Goal: Transaction & Acquisition: Book appointment/travel/reservation

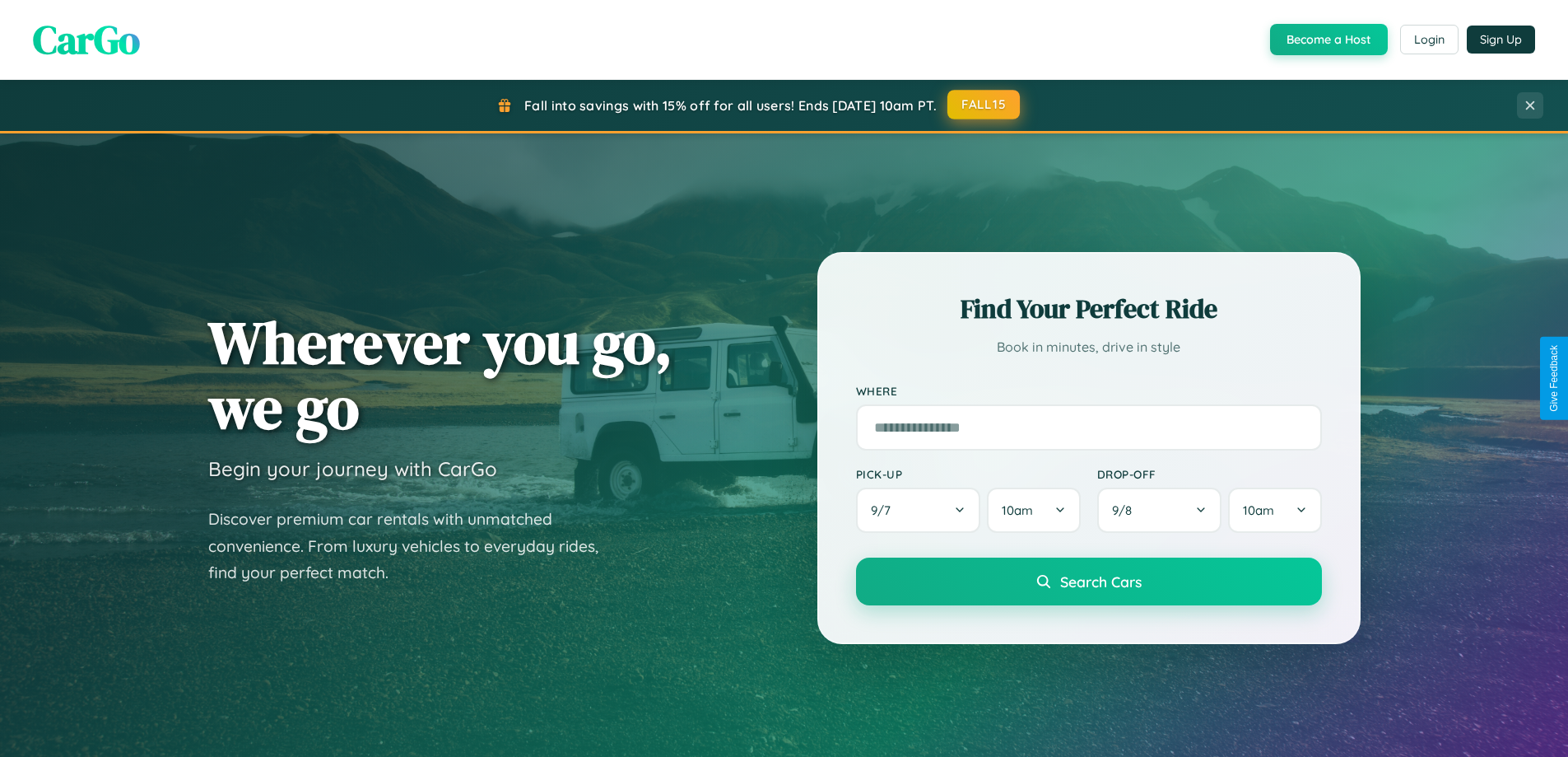
click at [985, 104] on button "FALL15" at bounding box center [984, 104] width 73 height 30
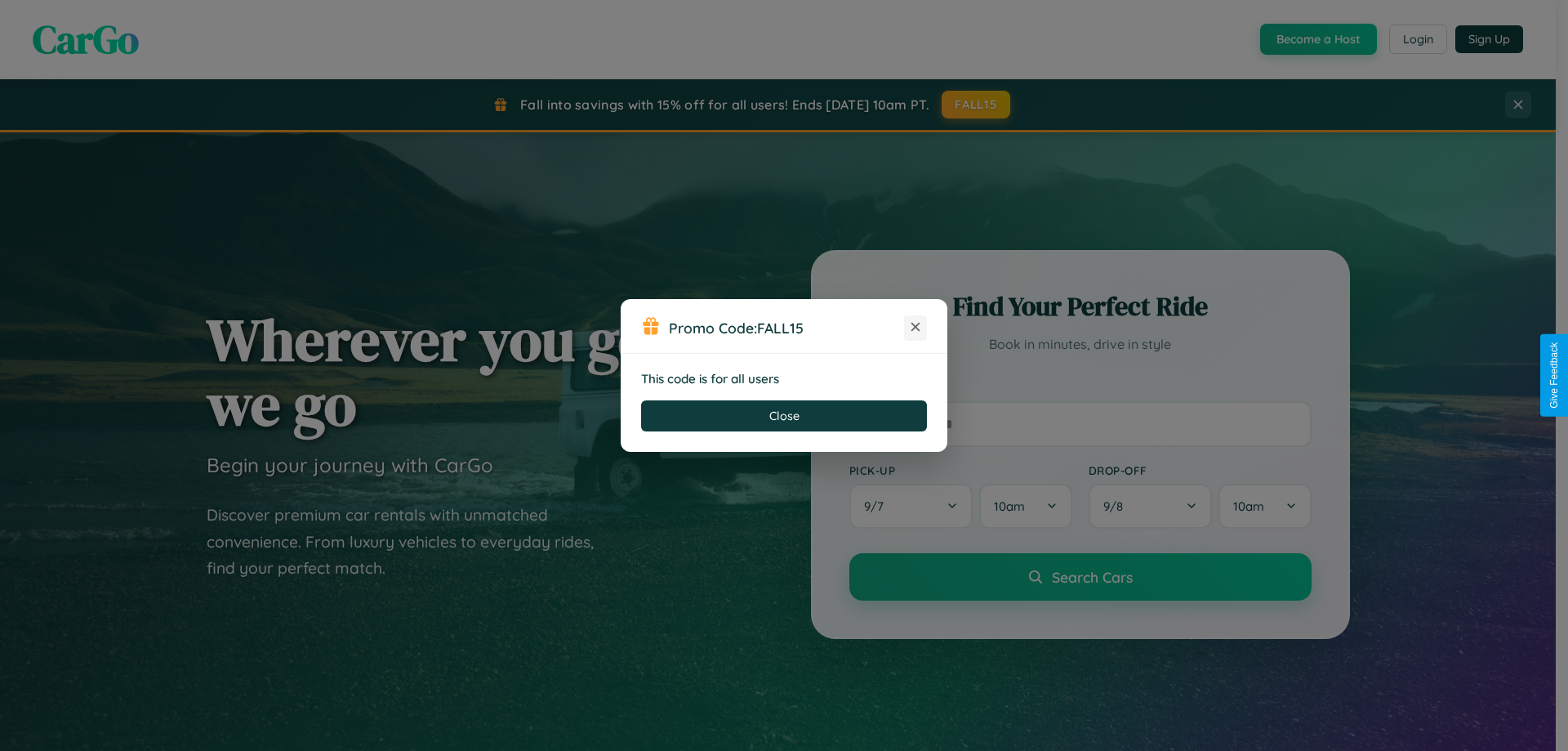
click at [915, 327] on icon at bounding box center [915, 326] width 16 height 16
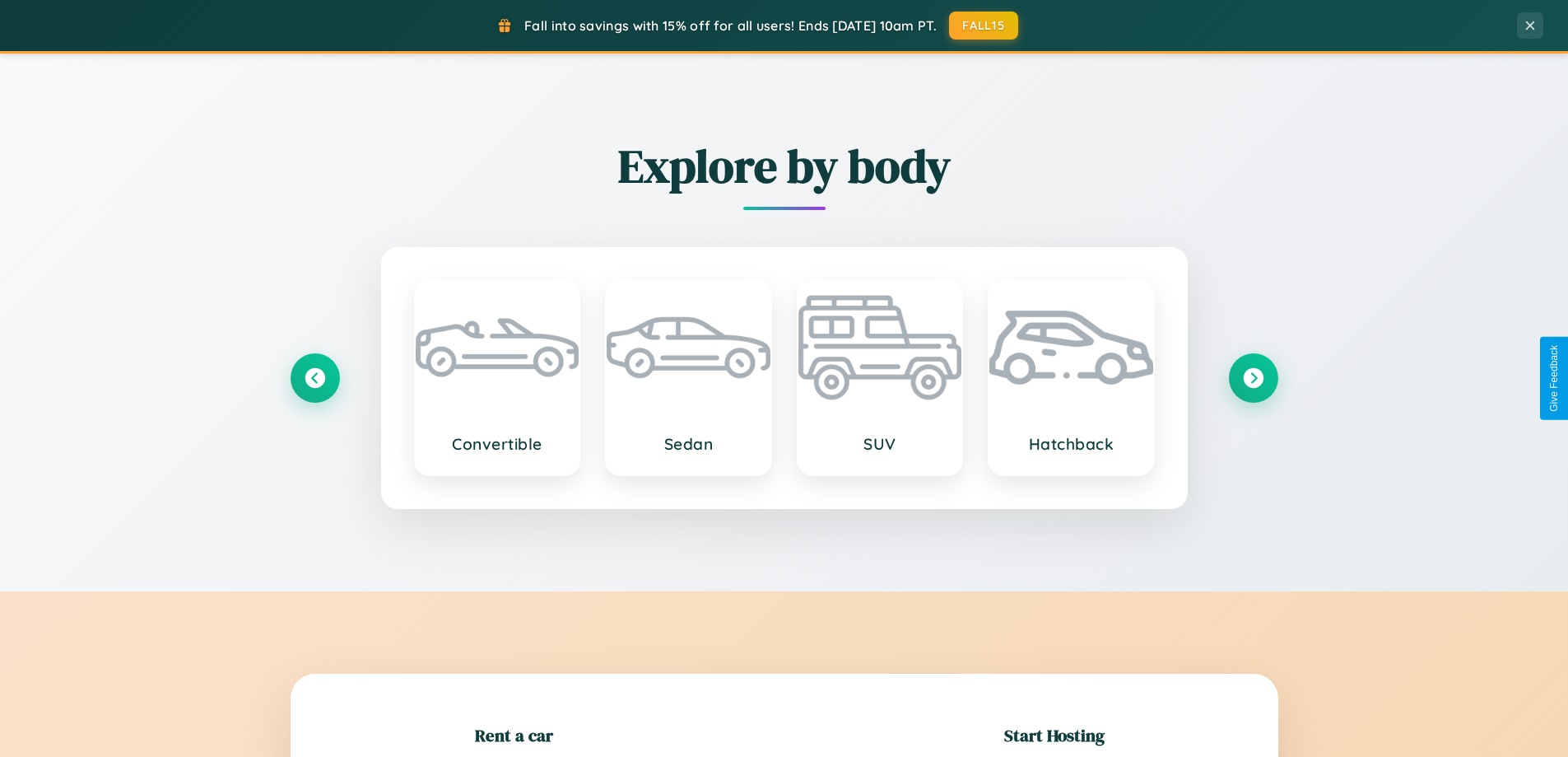
scroll to position [356, 0]
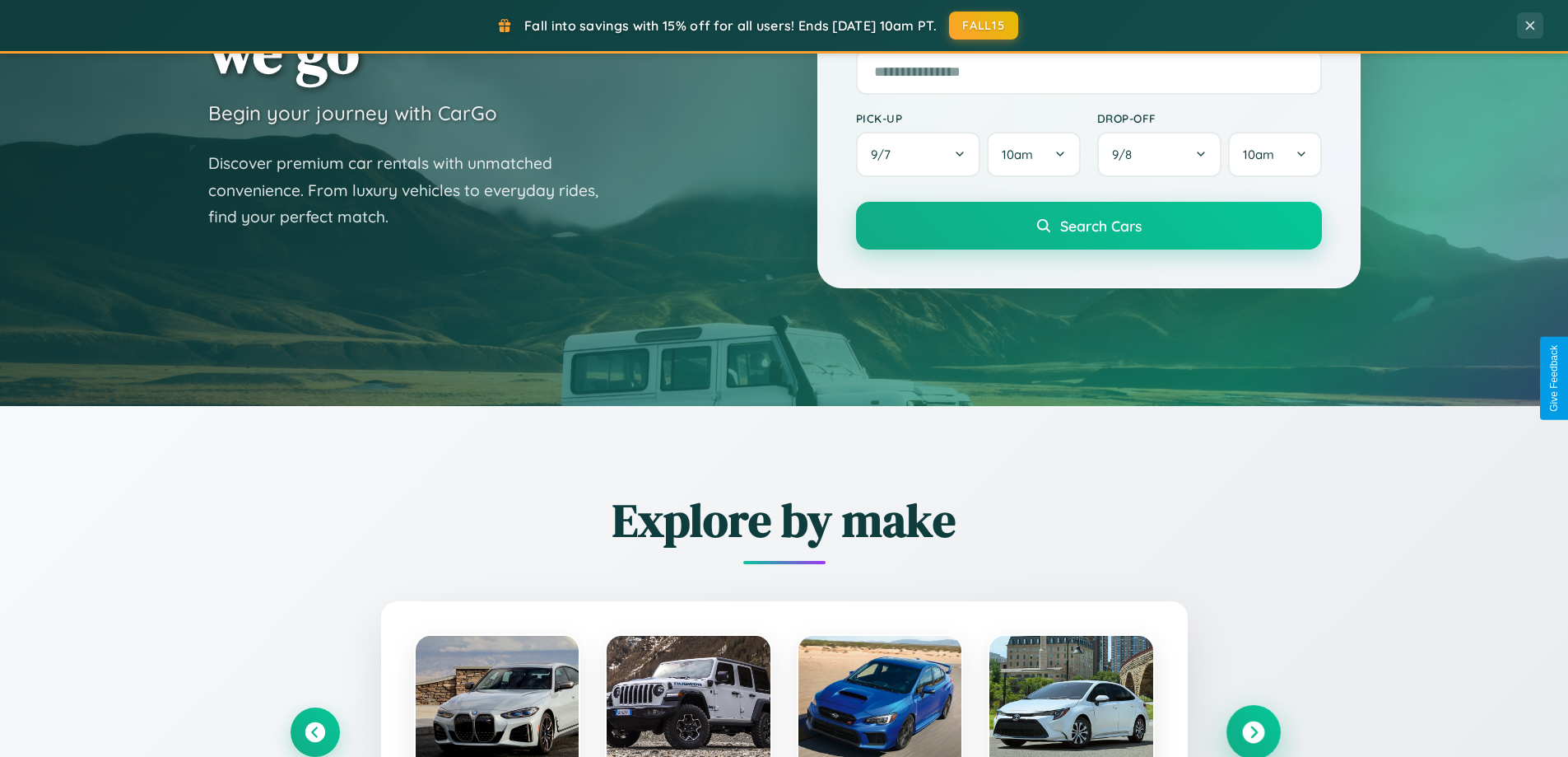
click at [1253, 733] on icon at bounding box center [1254, 733] width 22 height 22
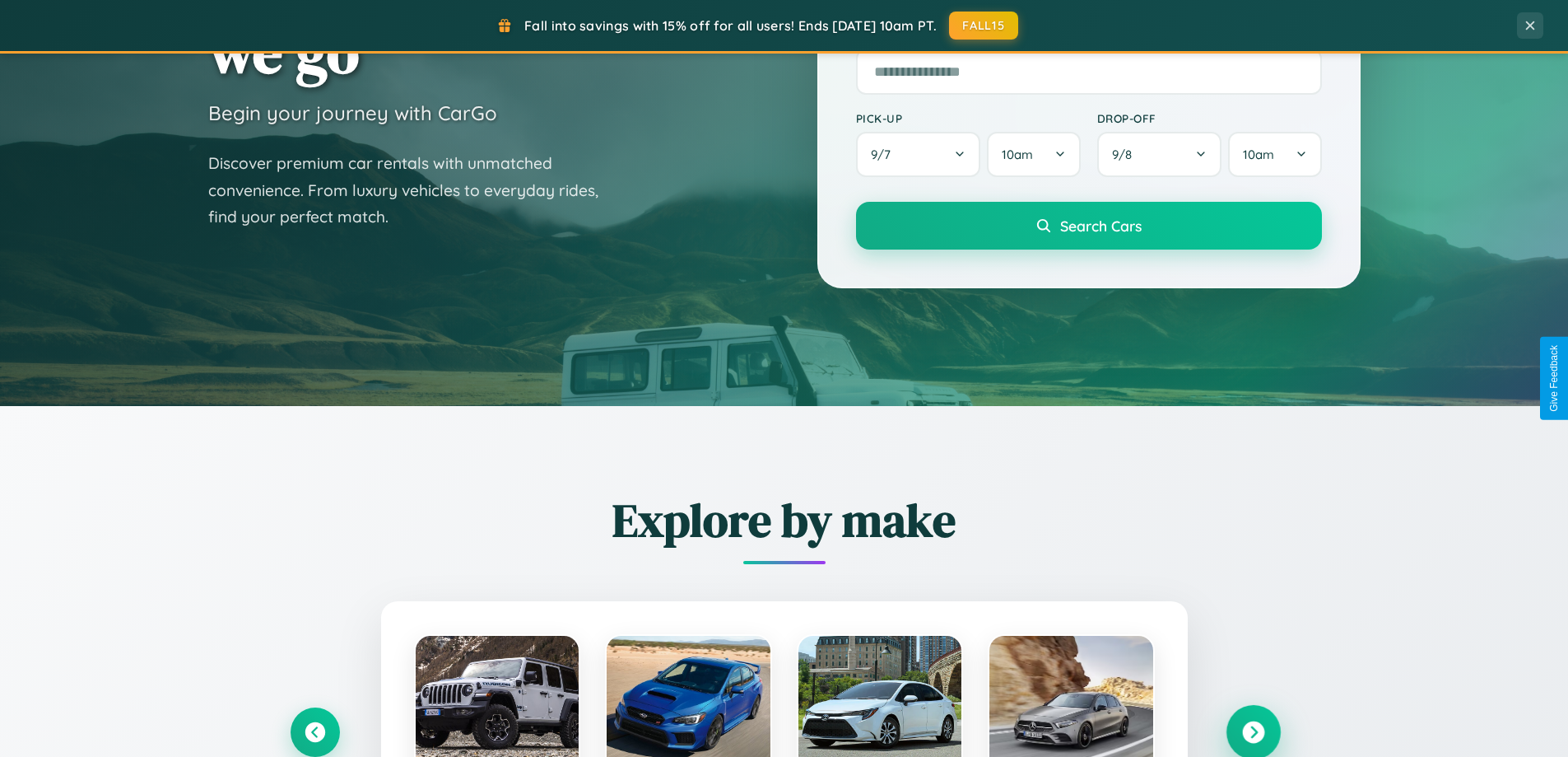
click at [1253, 733] on icon at bounding box center [1254, 733] width 22 height 22
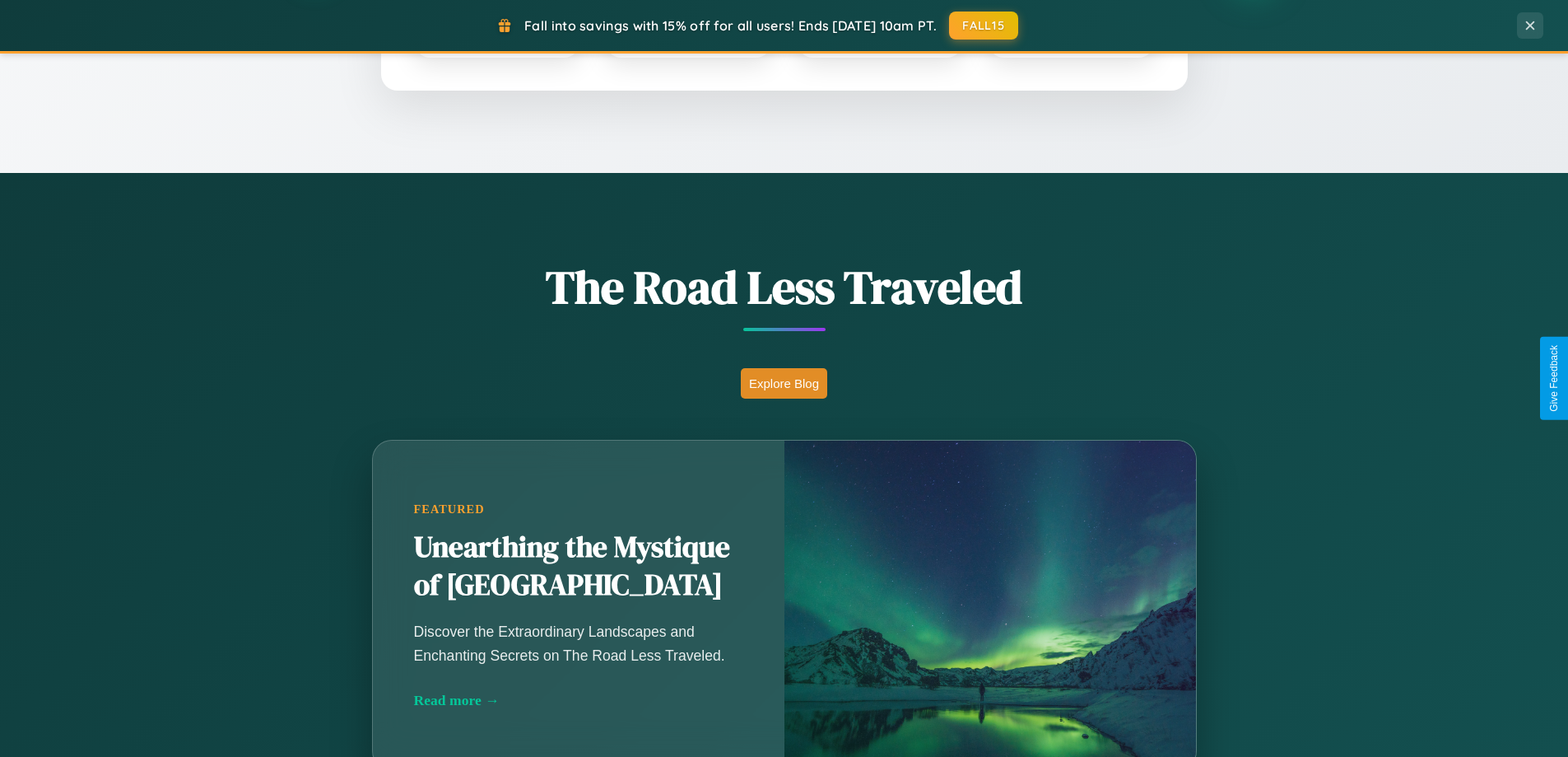
scroll to position [1134, 0]
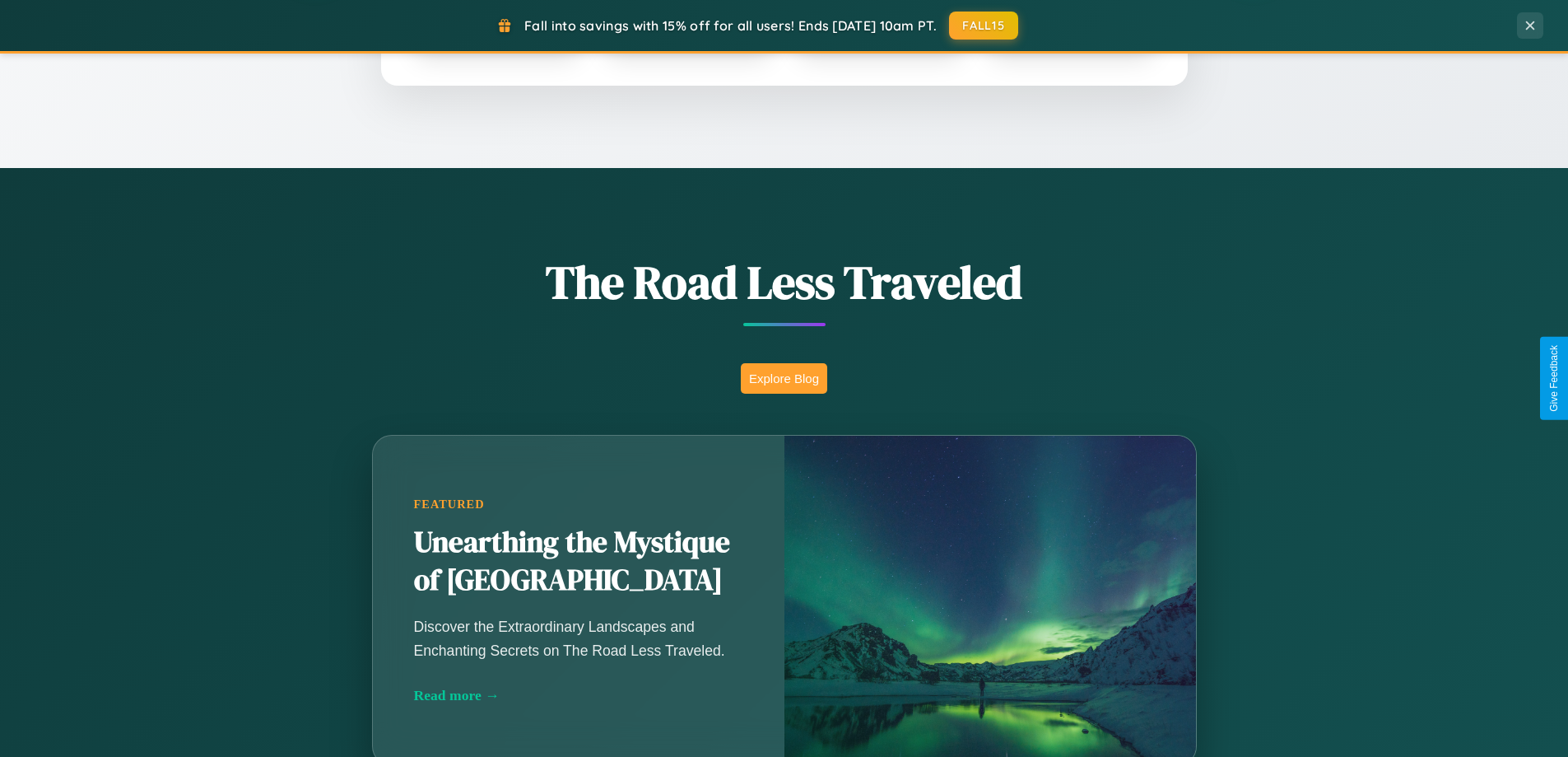
click at [784, 378] on button "Explore Blog" at bounding box center [784, 378] width 86 height 31
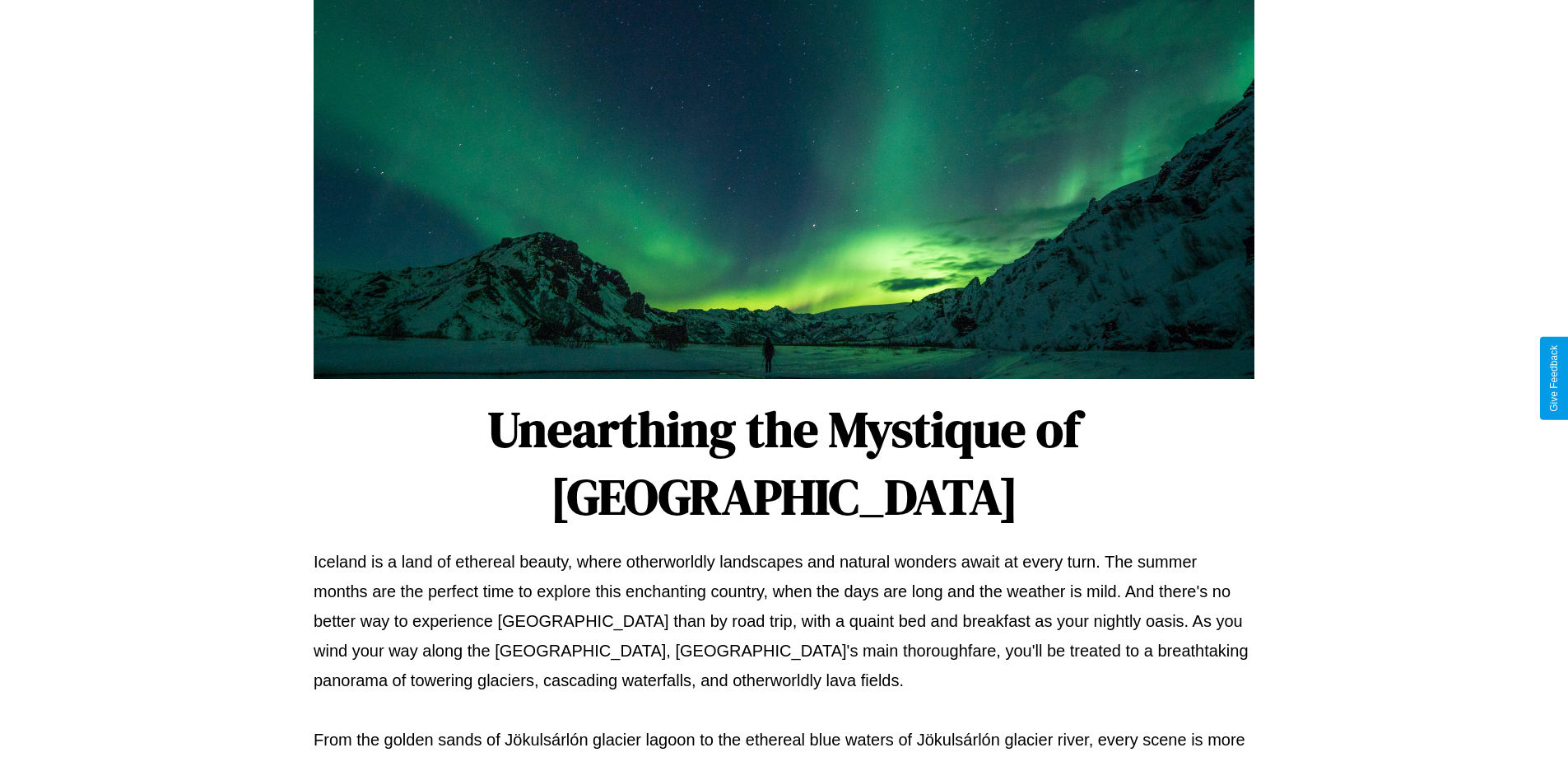
scroll to position [503, 0]
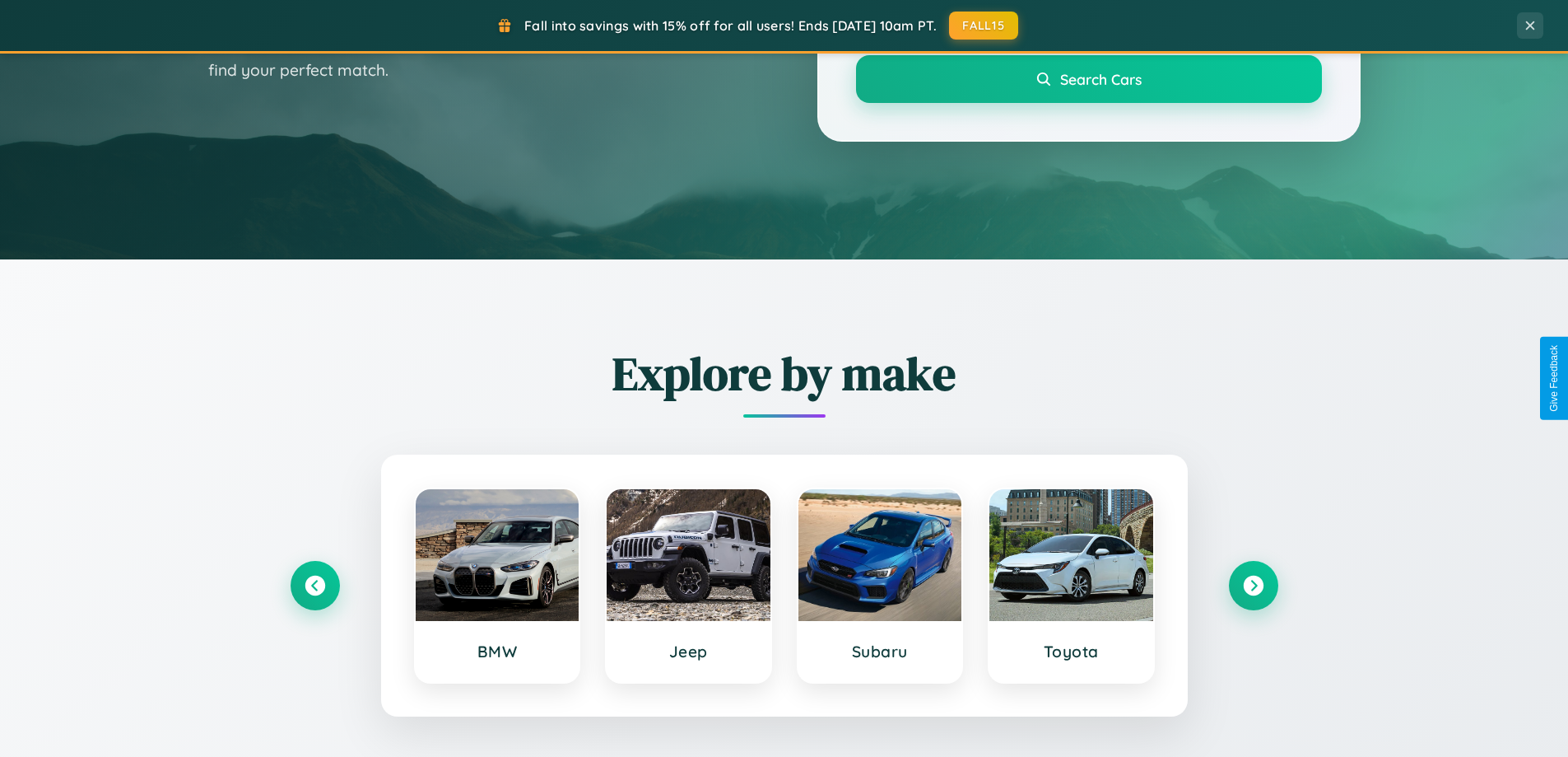
scroll to position [1134, 0]
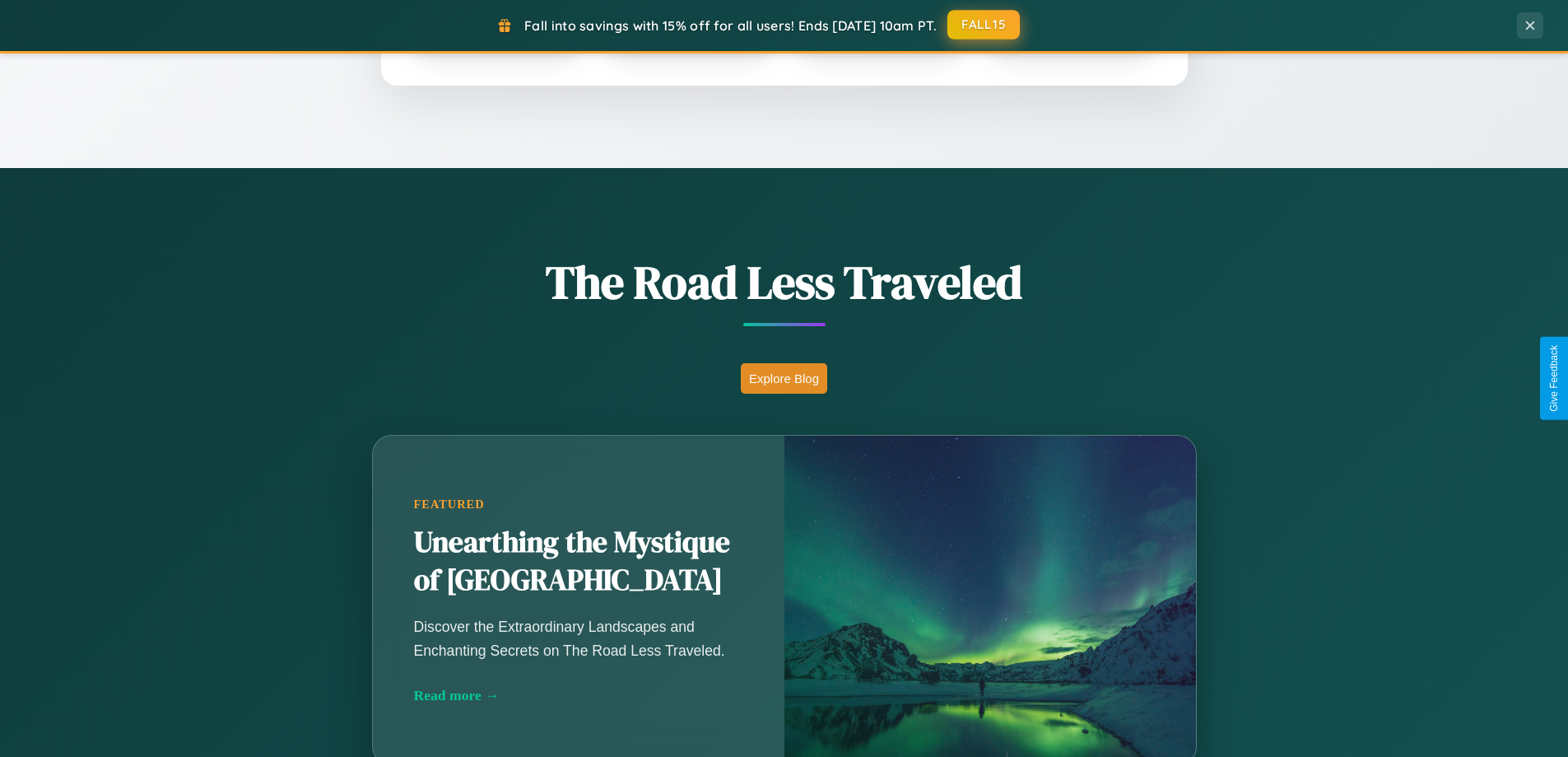
click at [985, 24] on button "FALL15" at bounding box center [984, 24] width 73 height 30
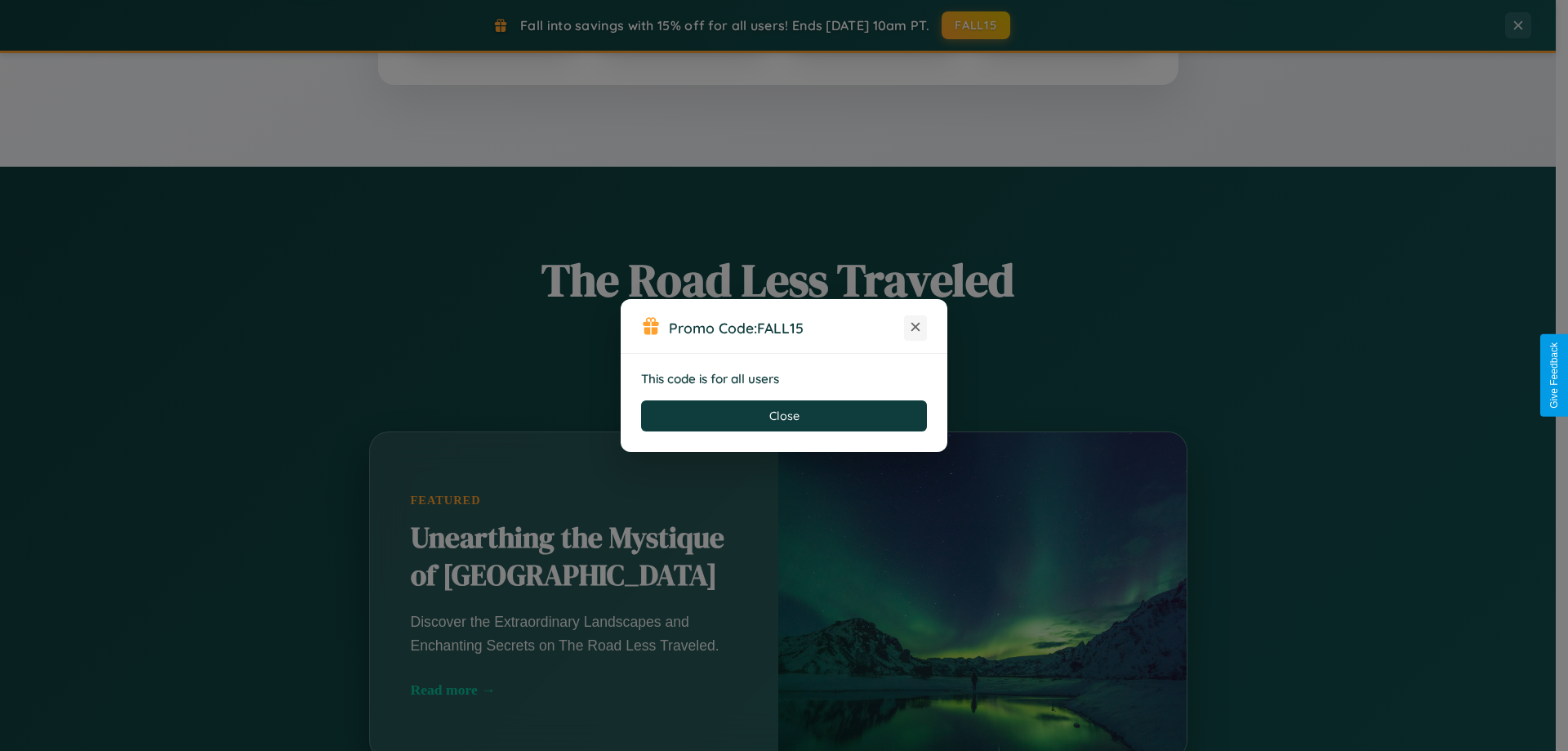
click at [915, 327] on icon at bounding box center [915, 326] width 16 height 16
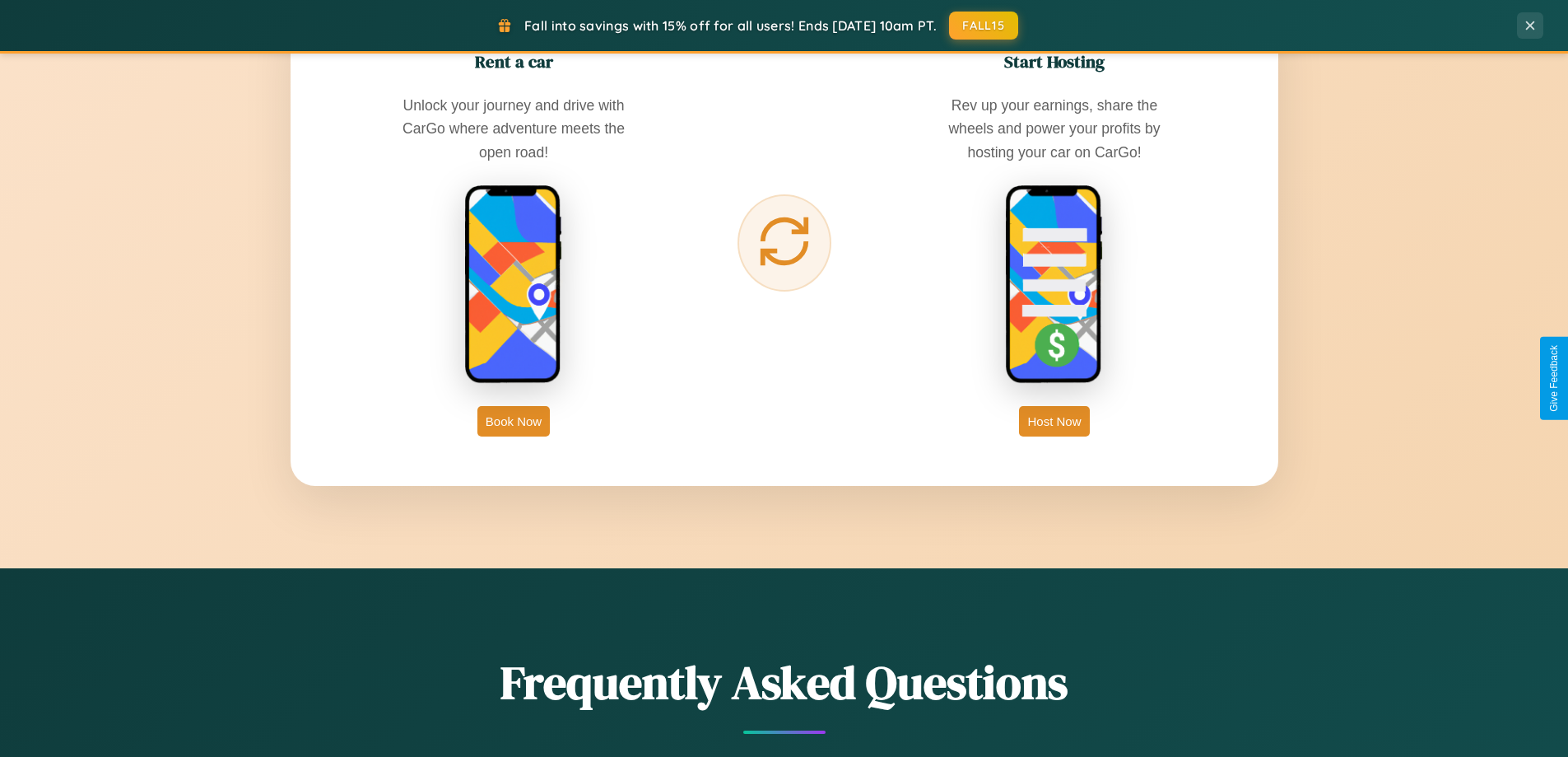
scroll to position [2647, 0]
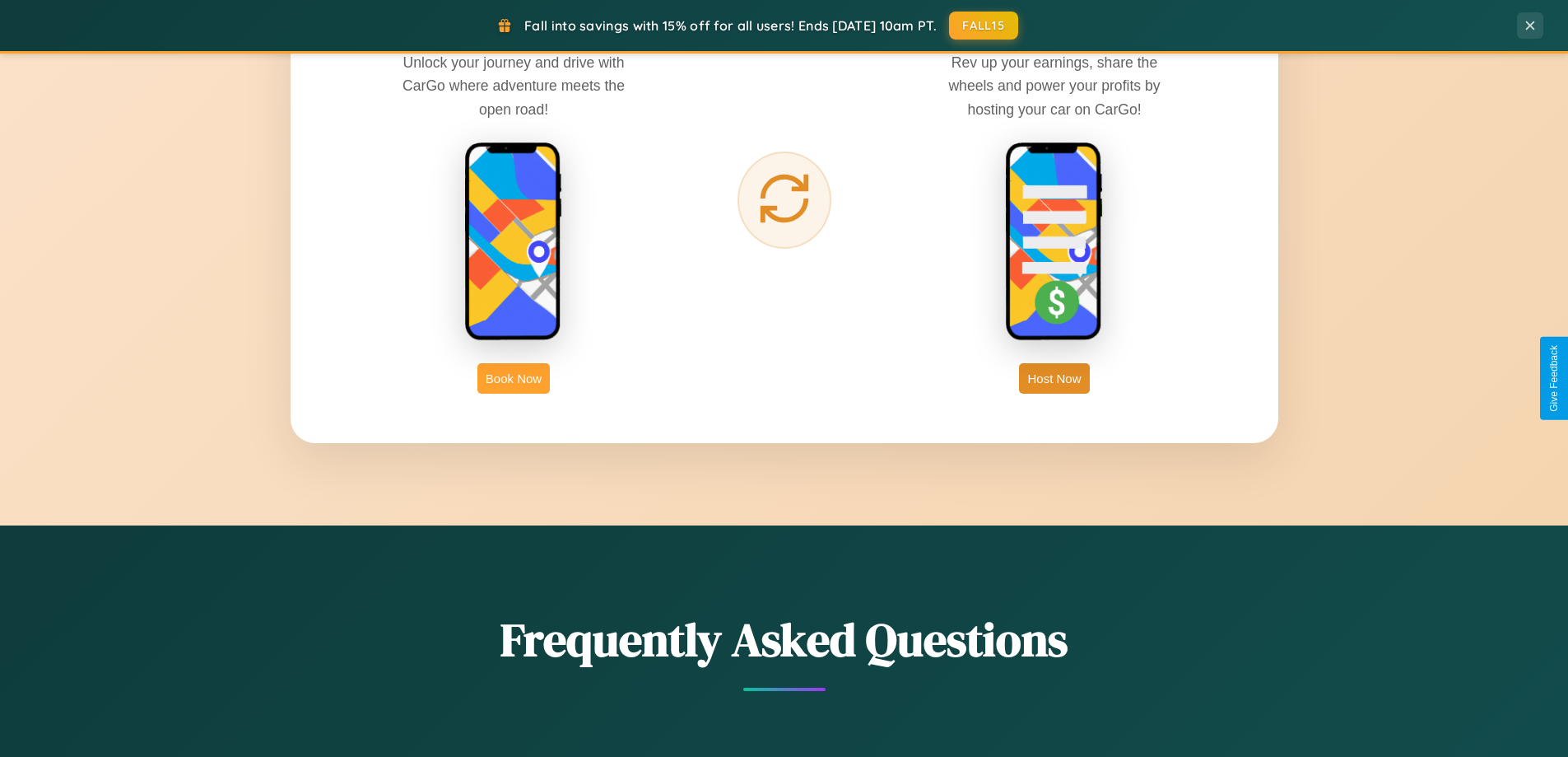
click at [514, 378] on button "Book Now" at bounding box center [513, 378] width 73 height 31
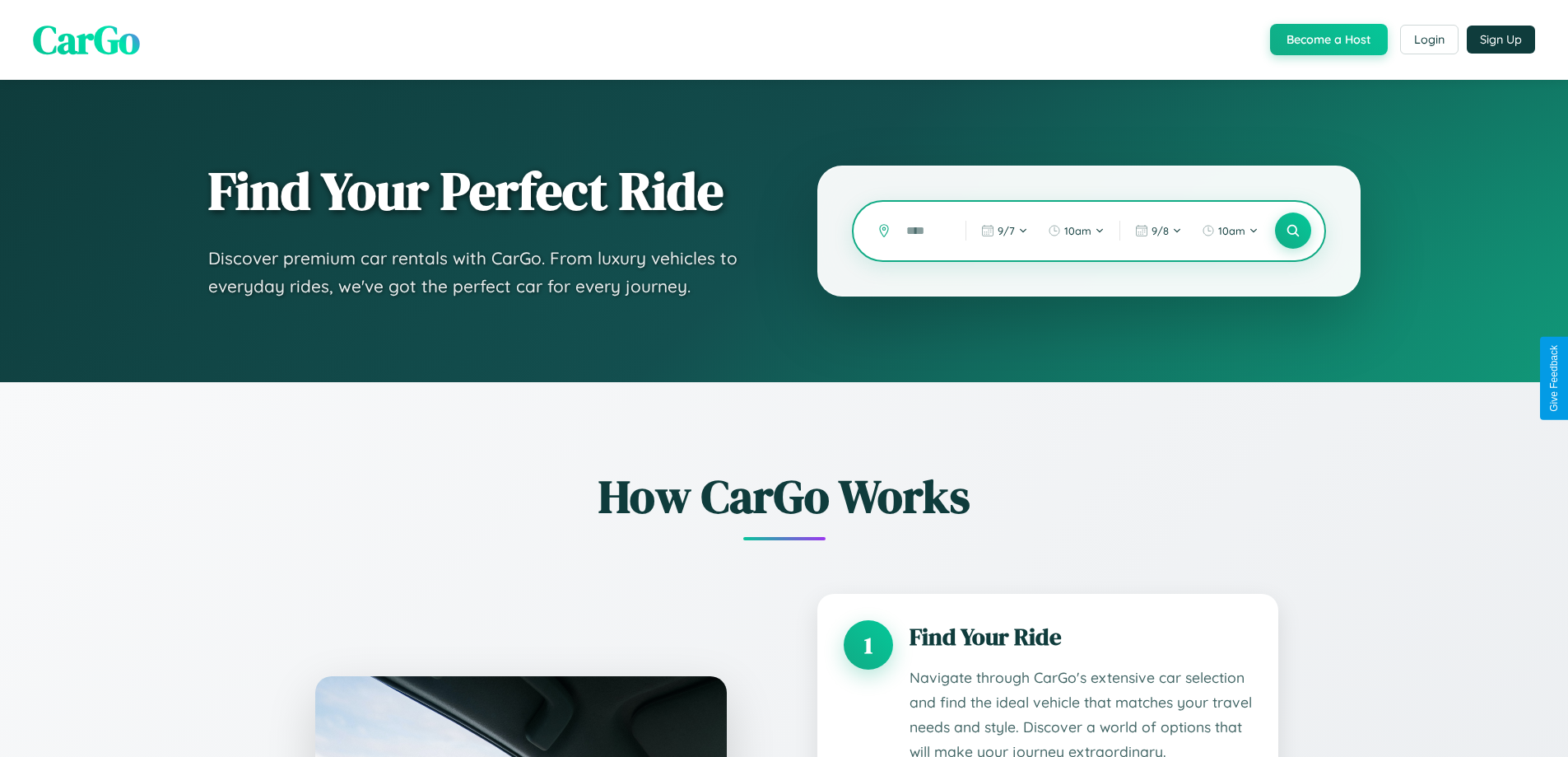
click at [924, 231] on input "text" at bounding box center [924, 231] width 51 height 29
type input "*****"
click at [1292, 231] on icon at bounding box center [1292, 230] width 15 height 15
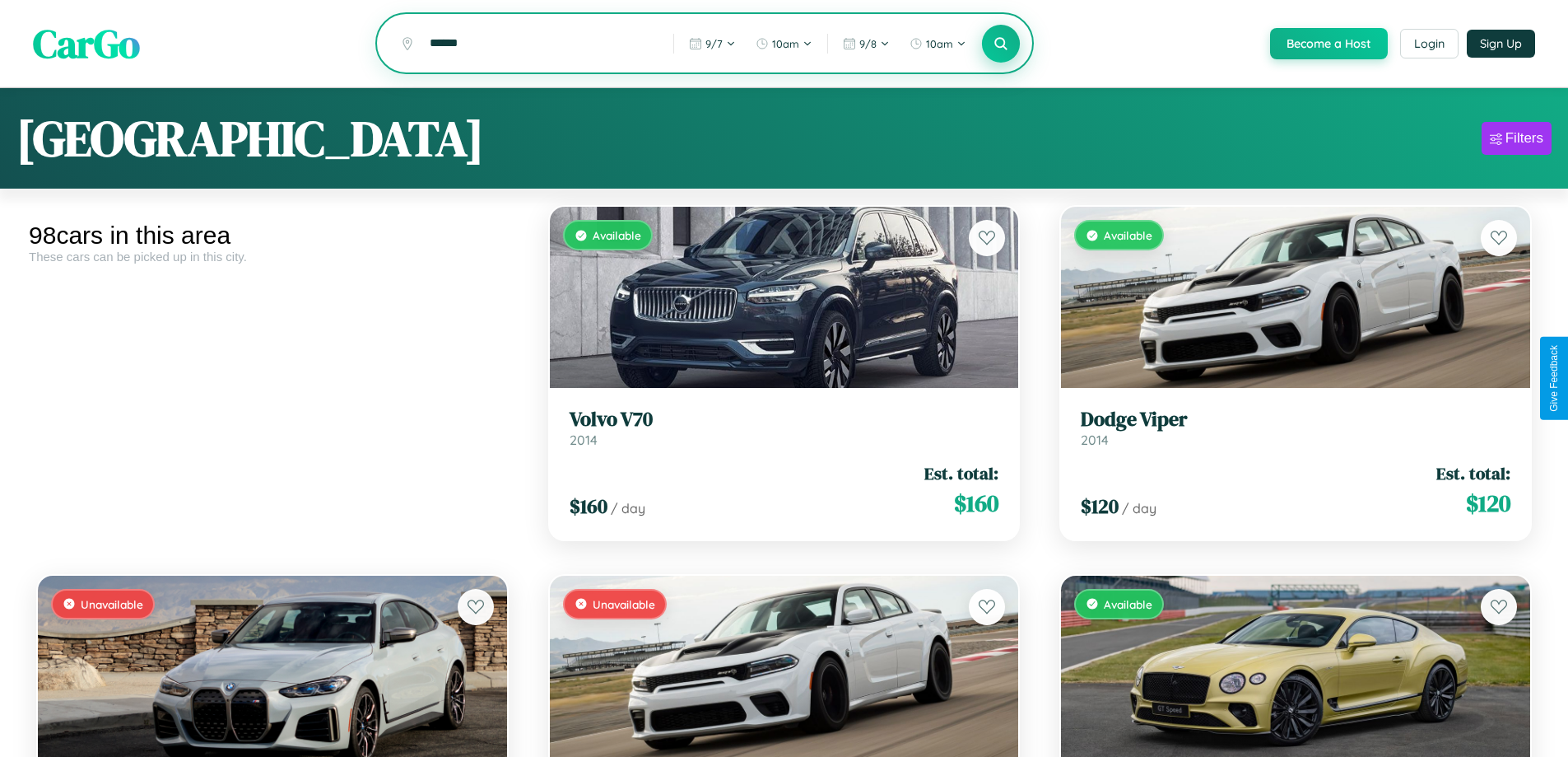
click at [1000, 44] on icon at bounding box center [1001, 42] width 15 height 15
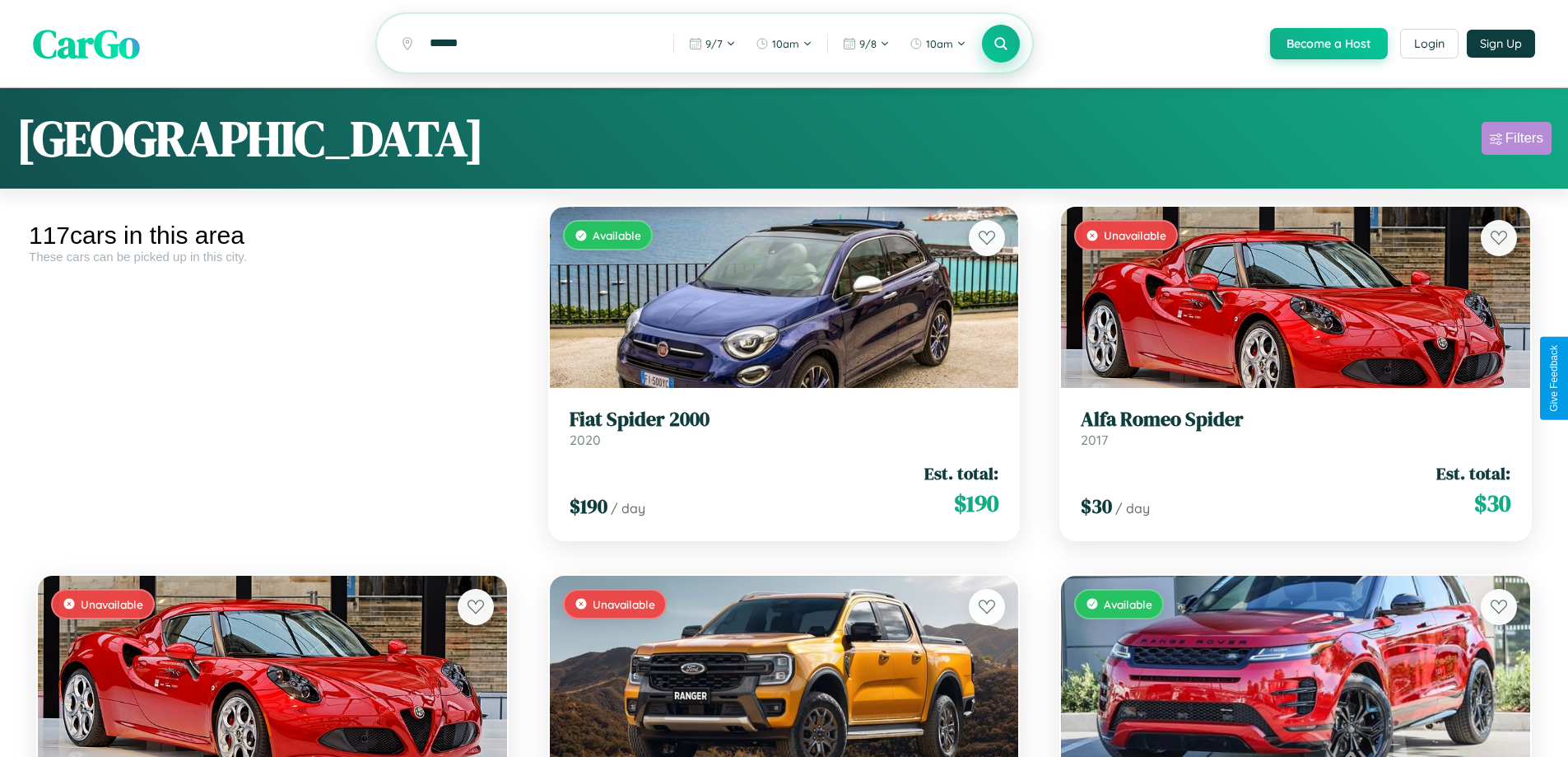
click at [1517, 141] on div "Filters" at bounding box center [1525, 138] width 38 height 16
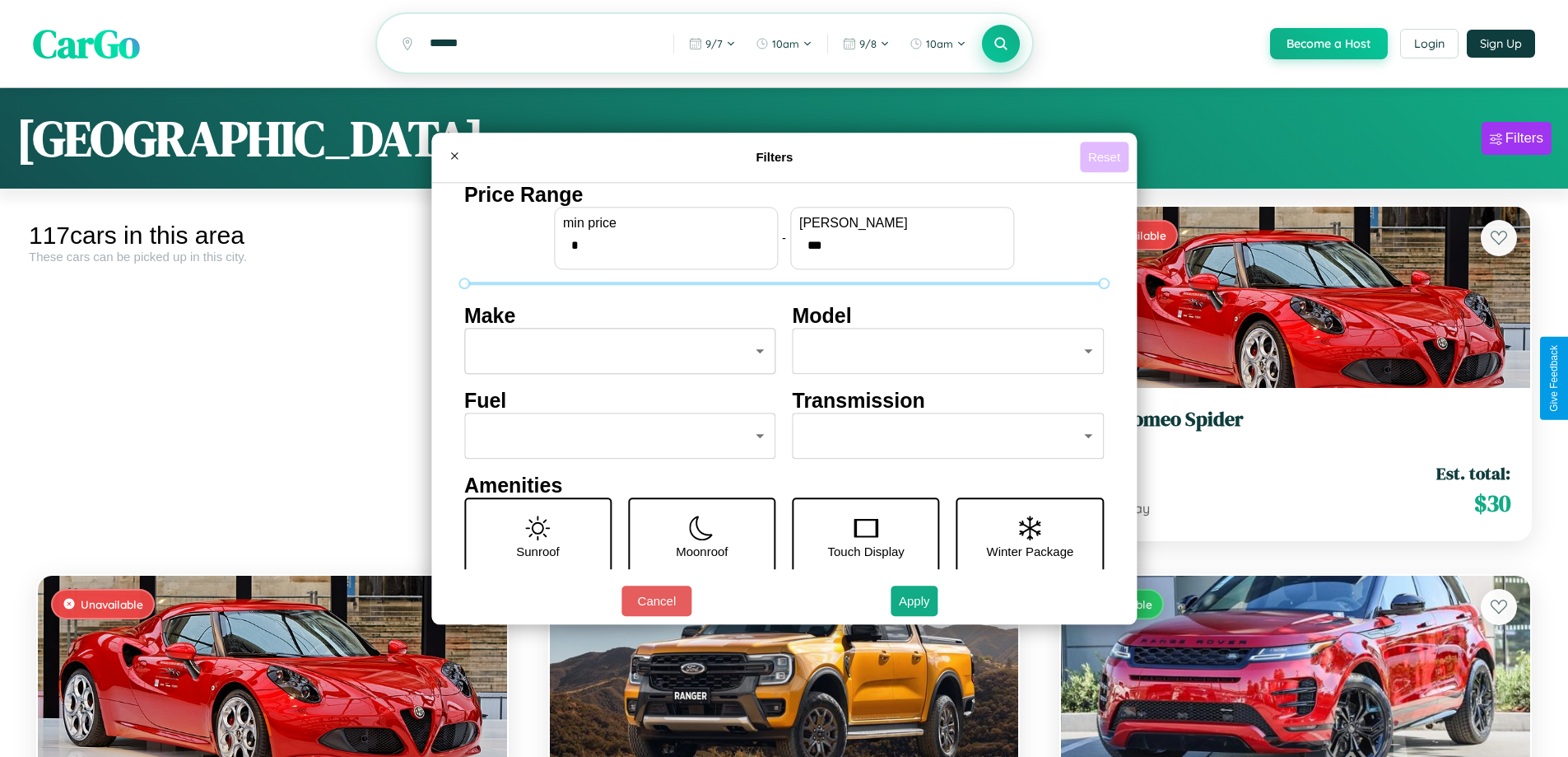
click at [1106, 156] on button "Reset" at bounding box center [1104, 157] width 49 height 31
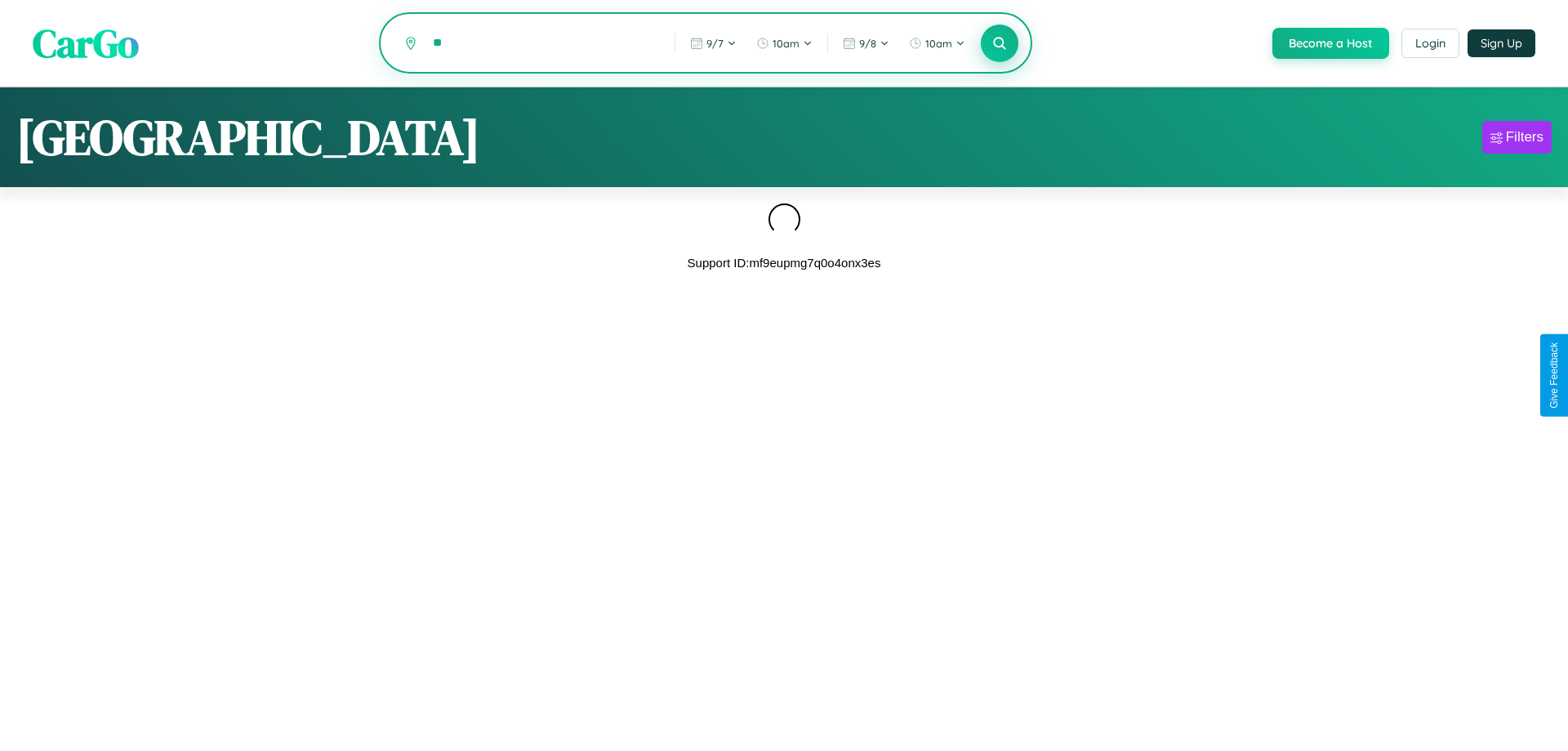
type input "*"
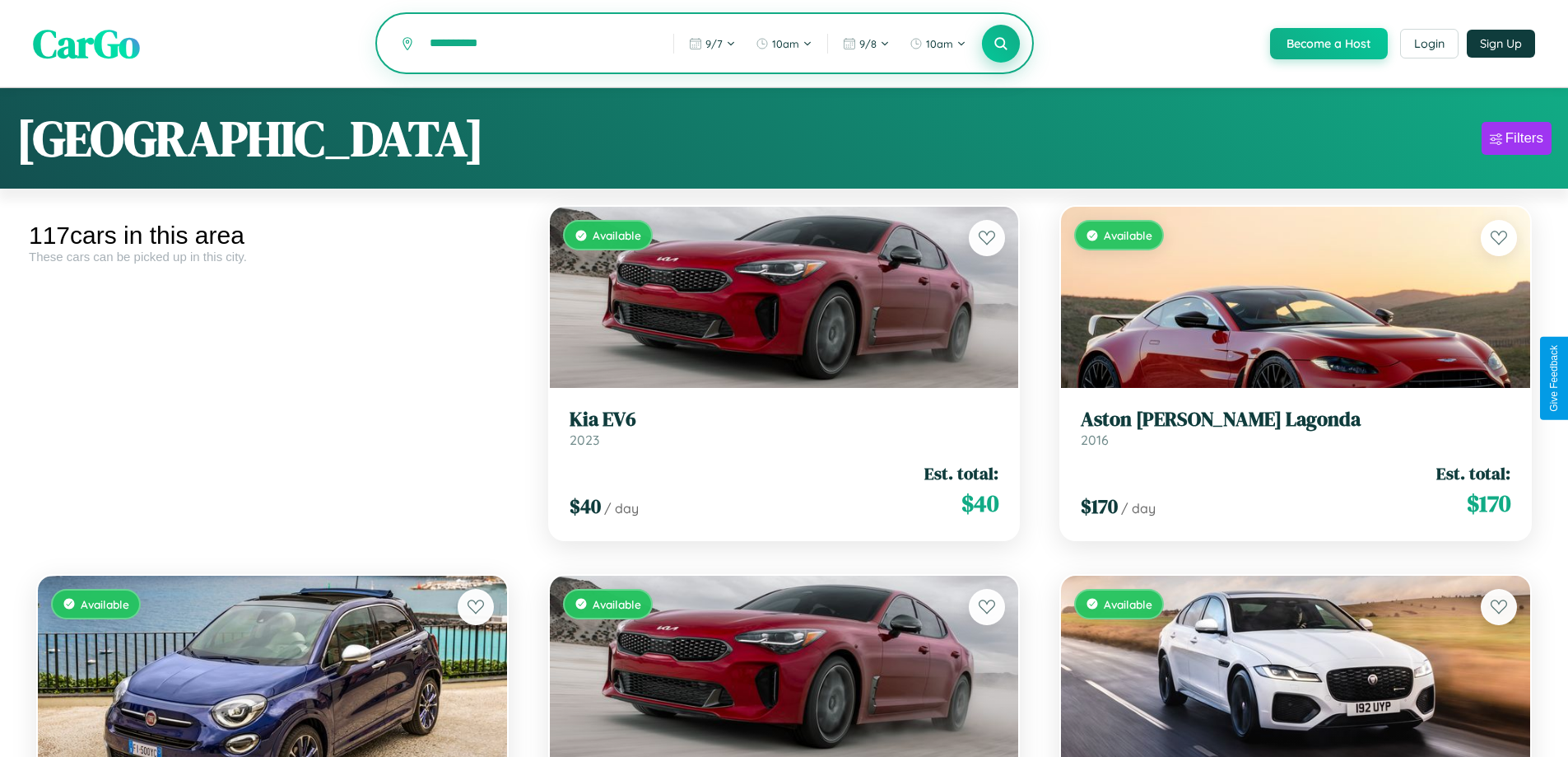
type input "**********"
click at [1000, 44] on icon at bounding box center [1001, 42] width 15 height 15
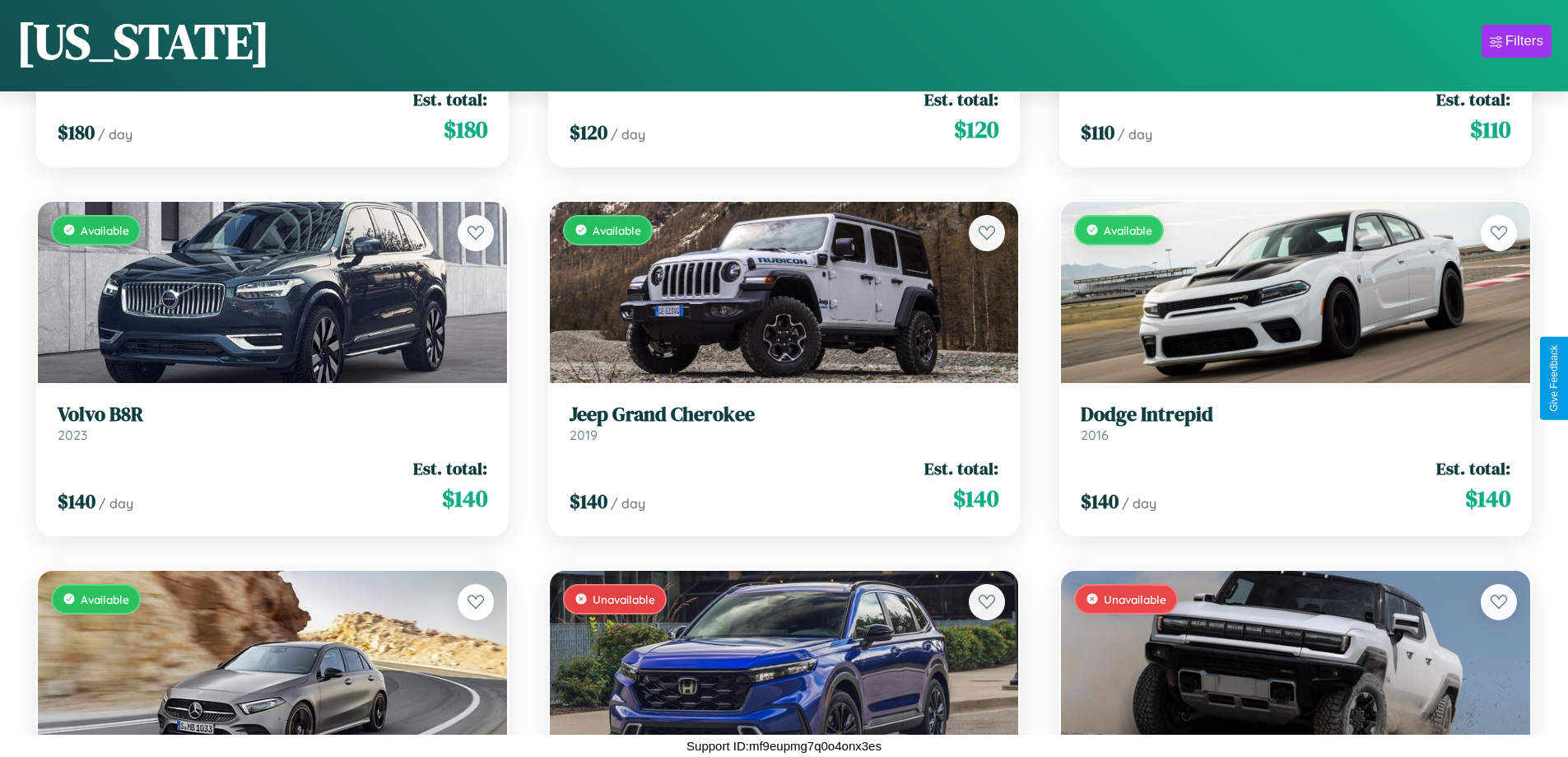
scroll to position [5765, 0]
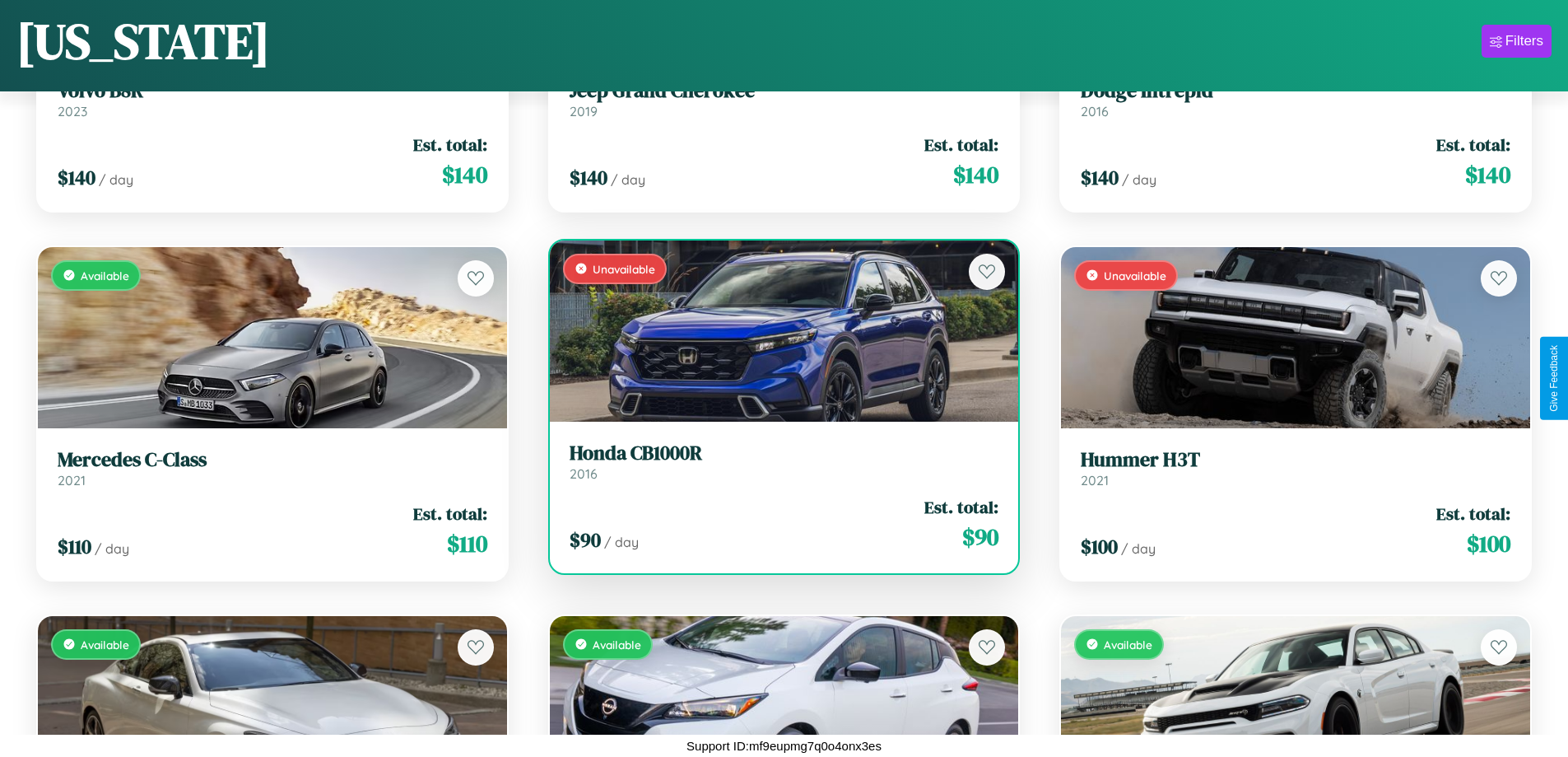
click at [777, 461] on h3 "Honda CB1000R" at bounding box center [784, 453] width 430 height 24
